Goal: Complete application form

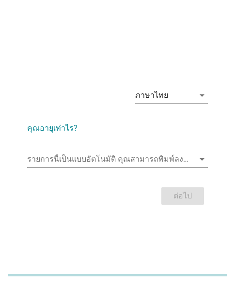
click at [138, 154] on input "รายการนี้เป็นแบบอัตโนมัติ คุณสามารถพิมพ์ลงในรายการนี้" at bounding box center [110, 160] width 167 height 16
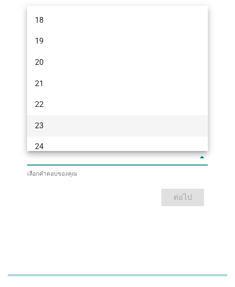
click at [39, 131] on div "23" at bounding box center [111, 126] width 152 height 12
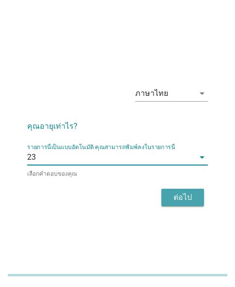
click at [166, 193] on button "ต่อไป" at bounding box center [182, 197] width 43 height 17
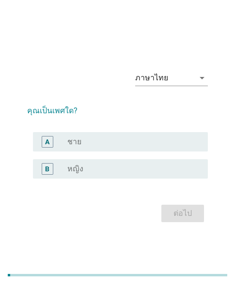
click at [103, 11] on div "ภาษาไทย arrow_drop_down คุณเป็นเพศใด? A radio_button_unchecked ชาย B radio_butt…" at bounding box center [117, 143] width 235 height 287
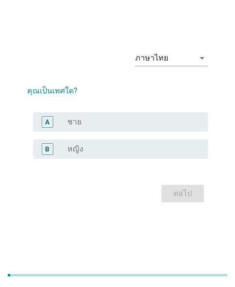
scroll to position [24, 0]
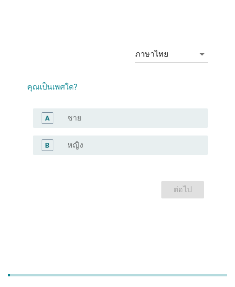
click at [94, 148] on div "radio_button_unchecked หญิง" at bounding box center [129, 146] width 125 height 10
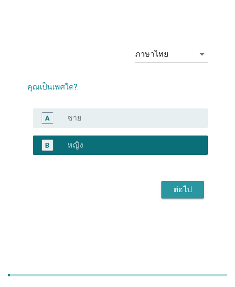
drag, startPoint x: 188, startPoint y: 194, endPoint x: 71, endPoint y: 199, distance: 117.4
click at [188, 195] on div "ต่อไป" at bounding box center [182, 190] width 27 height 12
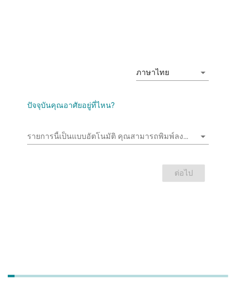
scroll to position [0, 0]
click at [139, 131] on input "รายการนี้เป็นแบบอัตโนมัติ คุณสามารถพิมพ์ลงในรายการนี้" at bounding box center [111, 137] width 168 height 16
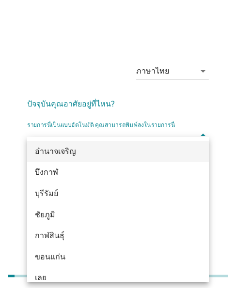
click at [108, 143] on div "อำนาจเจริญ" at bounding box center [118, 151] width 182 height 21
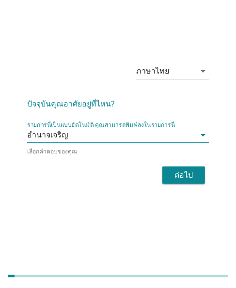
drag, startPoint x: 190, startPoint y: 186, endPoint x: 235, endPoint y: 195, distance: 46.0
click at [191, 186] on div "ต่อไป" at bounding box center [118, 175] width 182 height 23
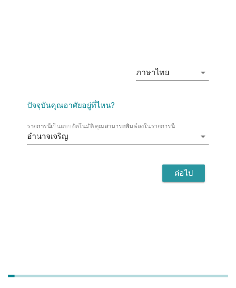
click at [186, 169] on div "ต่อไป" at bounding box center [183, 174] width 27 height 12
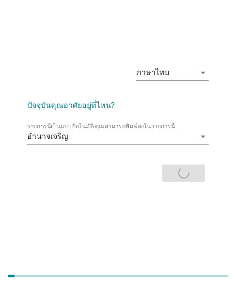
scroll to position [0, 0]
